Goal: Task Accomplishment & Management: Manage account settings

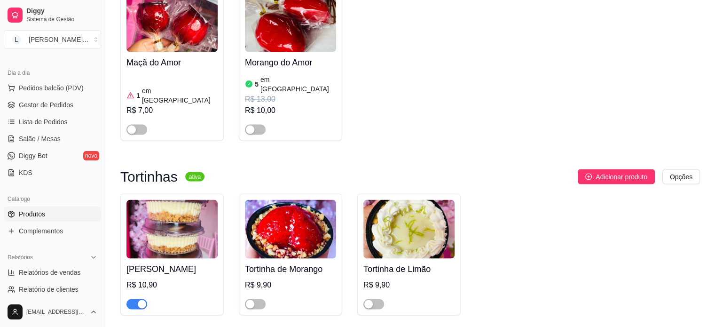
scroll to position [1715, 0]
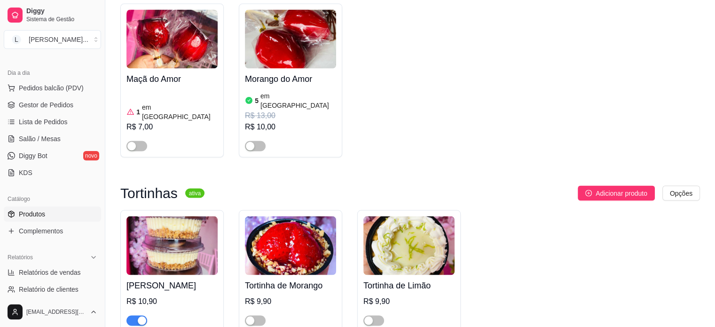
click at [167, 278] on h4 "[PERSON_NAME]" at bounding box center [172, 284] width 91 height 13
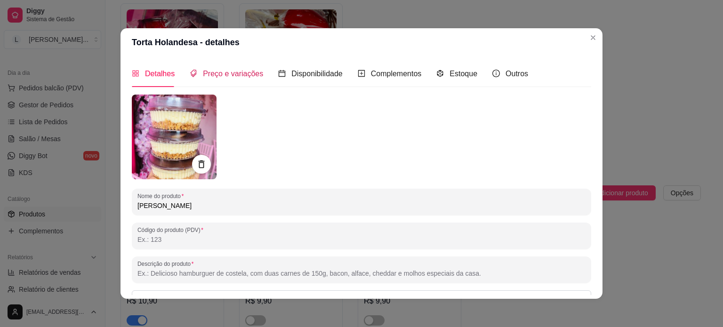
click at [246, 73] on span "Preço e variações" at bounding box center [233, 74] width 60 height 8
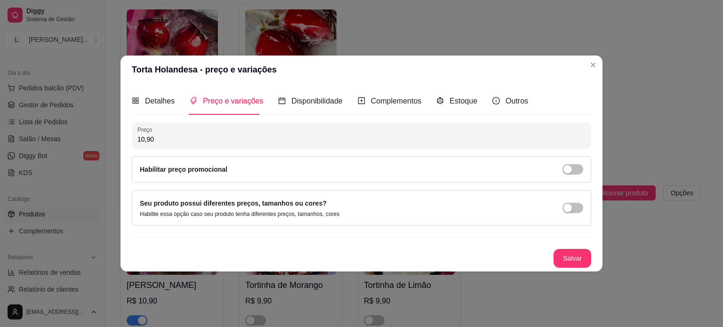
click at [194, 177] on div "Habilitar preço promocional" at bounding box center [361, 169] width 459 height 26
click at [564, 168] on div "button" at bounding box center [567, 169] width 8 height 8
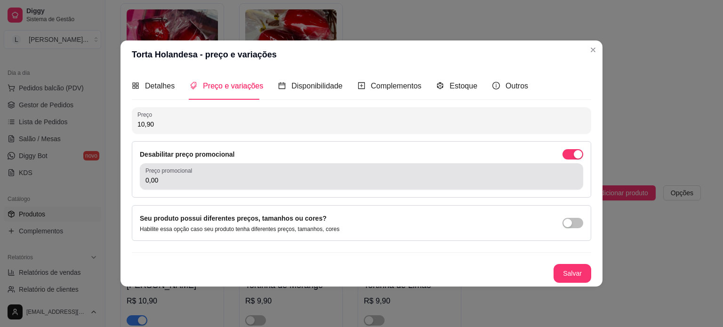
click at [167, 175] on div "0,00" at bounding box center [361, 176] width 432 height 19
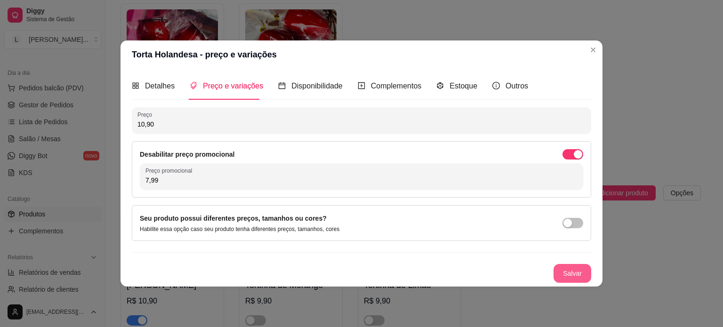
type input "7,99"
click at [570, 278] on button "Salvar" at bounding box center [572, 273] width 38 height 19
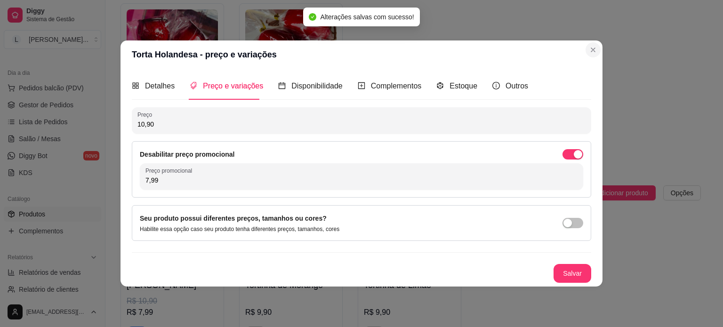
click at [600, 64] on section "Torta Holandesa - preço e variações Detalhes Preço e variações Disponibilidade …" at bounding box center [361, 163] width 482 height 246
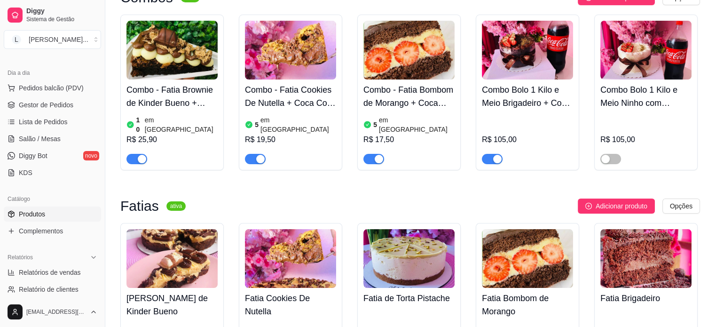
scroll to position [0, 0]
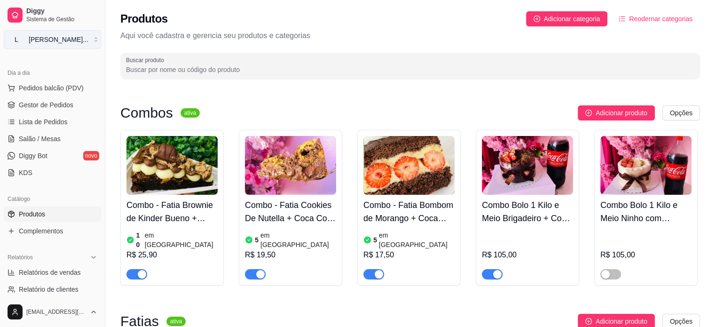
click at [70, 40] on button "L Lika Cakes ..." at bounding box center [52, 39] width 97 height 19
click at [56, 27] on div "Diggy Sistema de Gestão L Lika Cakes ..." at bounding box center [52, 26] width 105 height 53
click at [50, 37] on div "[PERSON_NAME] ..." at bounding box center [59, 39] width 60 height 9
click at [36, 10] on span "Diggy" at bounding box center [61, 11] width 71 height 8
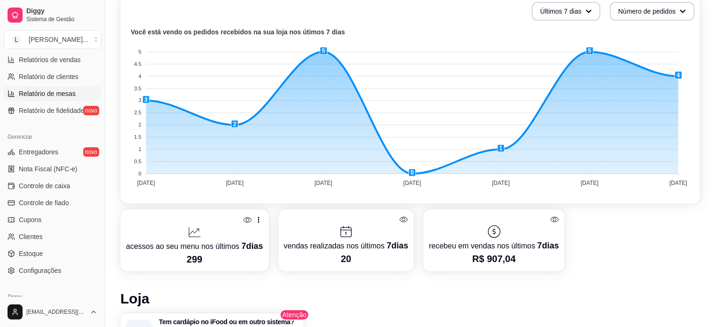
scroll to position [329, 0]
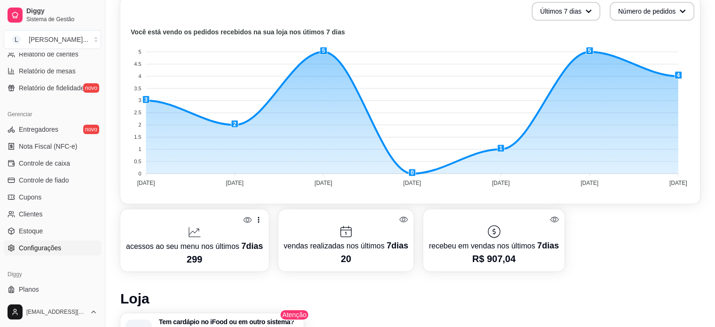
click at [53, 243] on span "Configurações" at bounding box center [40, 247] width 42 height 9
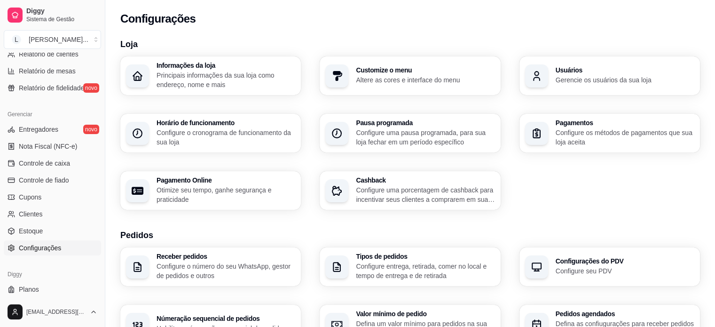
click at [194, 131] on div "Horário de funcionamento Configure o cronograma de funcionamento da sua loja" at bounding box center [226, 132] width 139 height 27
click at [267, 35] on div "Loja Informações da loja Principais informações da sua loja como endereço, nome…" at bounding box center [410, 332] width 610 height 600
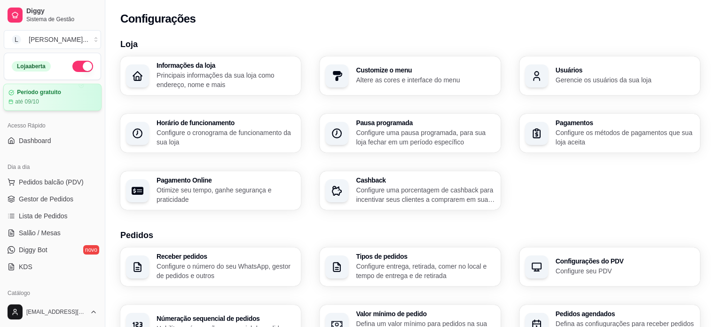
click at [47, 96] on div "Período gratuito até 09/10" at bounding box center [52, 97] width 88 height 16
